Goal: Information Seeking & Learning: Learn about a topic

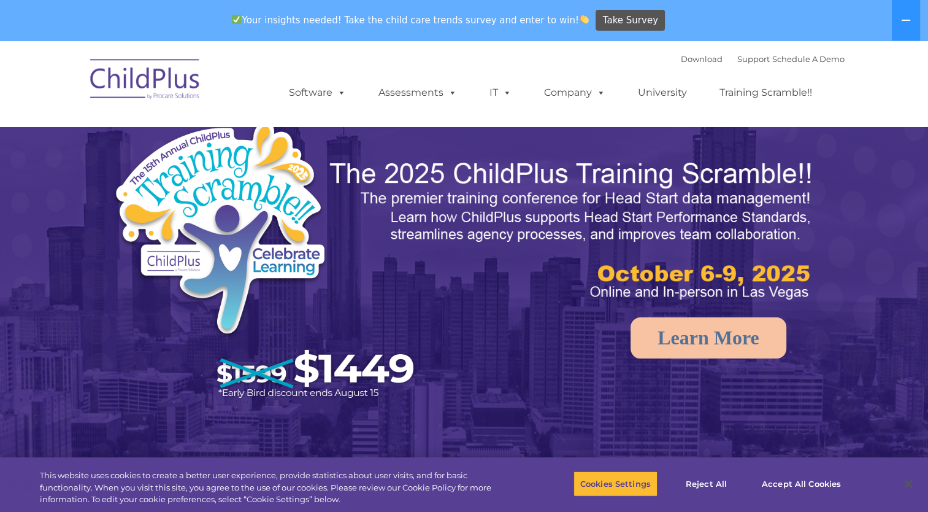
select select "MEDIUM"
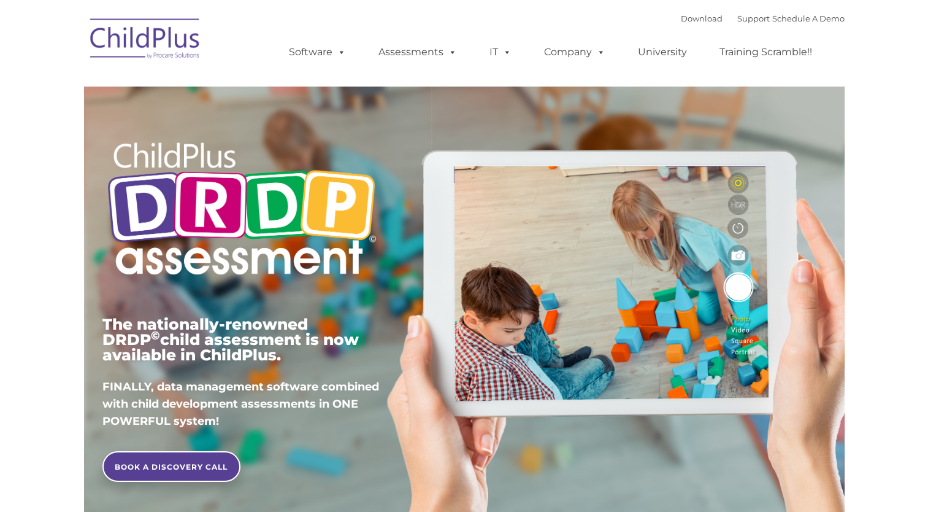
type input ""
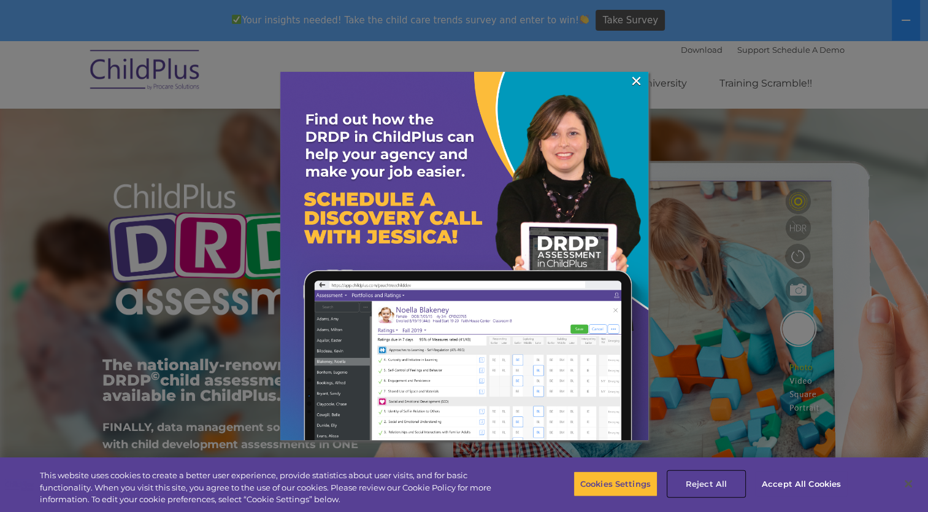
click at [699, 471] on button "Reject All" at bounding box center [706, 483] width 77 height 26
